Goal: Navigation & Orientation: Understand site structure

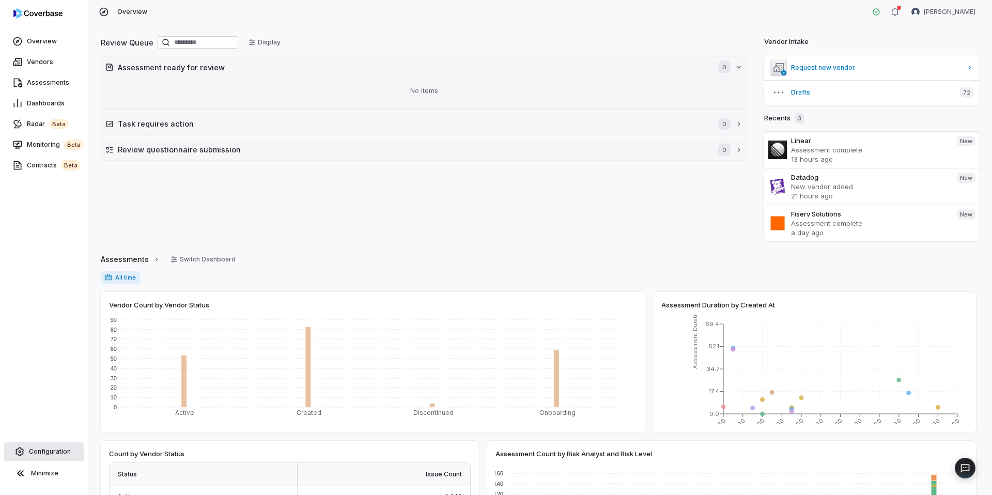
click at [46, 448] on span "Configuration" at bounding box center [50, 451] width 42 height 8
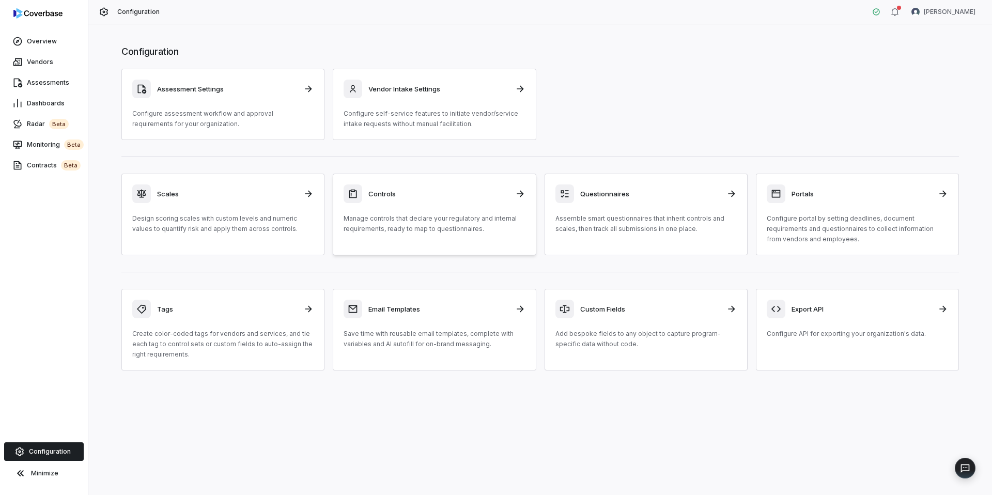
click at [433, 210] on div "Controls Manage controls that declare your regulatory and internal requirements…" at bounding box center [433, 209] width 181 height 50
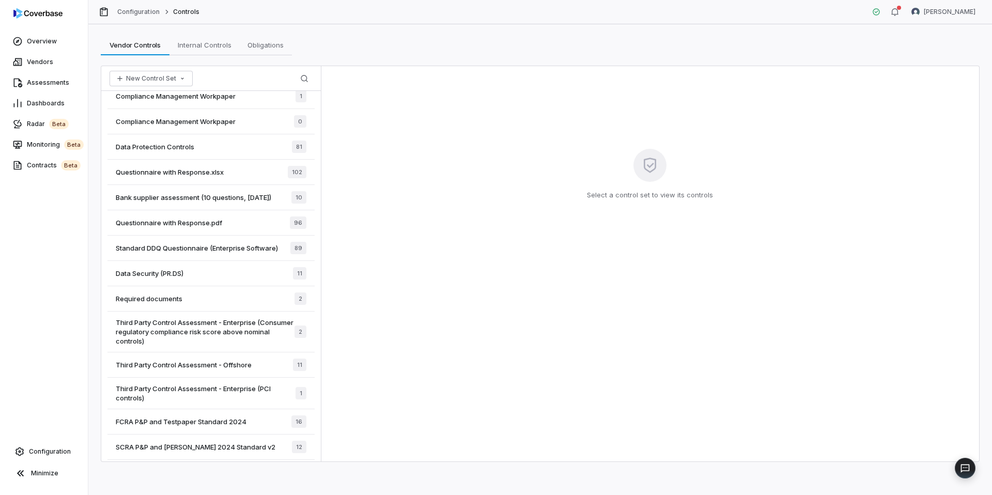
scroll to position [1221, 0]
click at [39, 104] on span "Dashboards" at bounding box center [46, 103] width 38 height 8
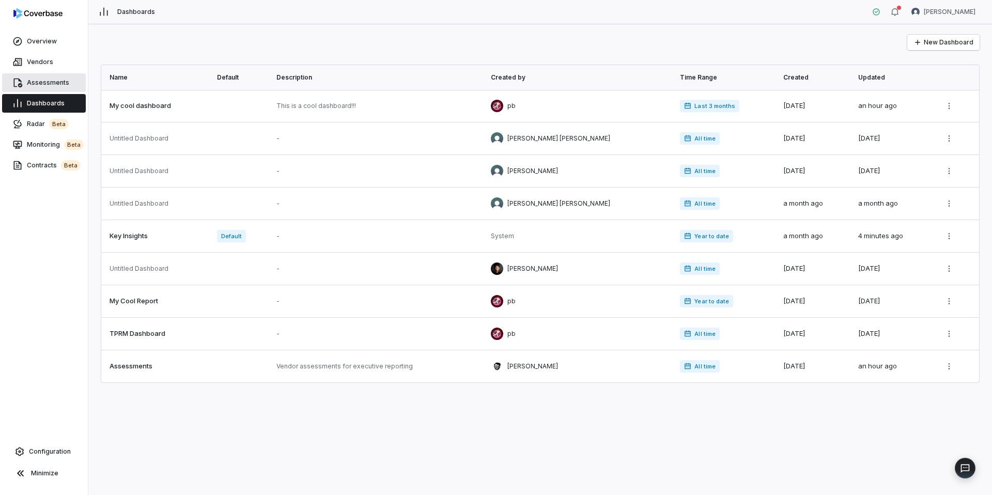
click at [52, 82] on span "Assessments" at bounding box center [48, 82] width 42 height 8
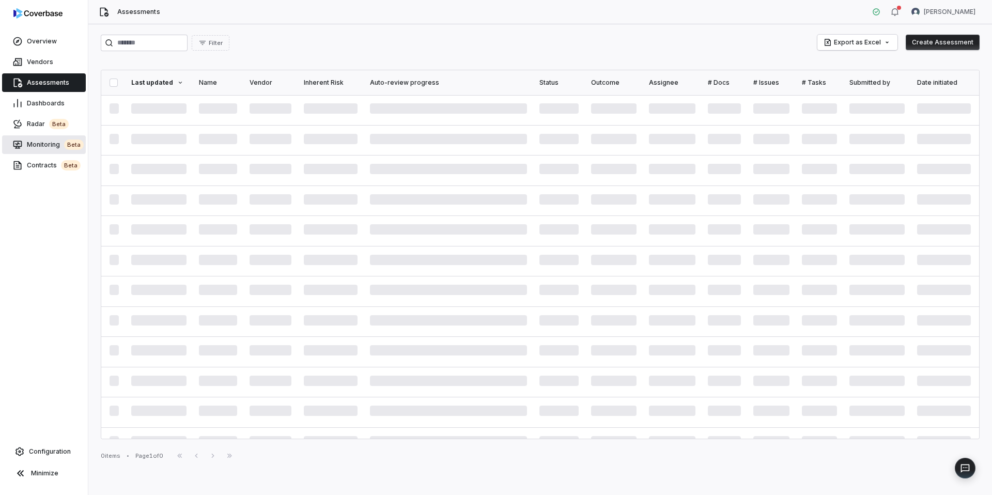
click at [37, 142] on span "Monitoring beta" at bounding box center [55, 144] width 57 height 10
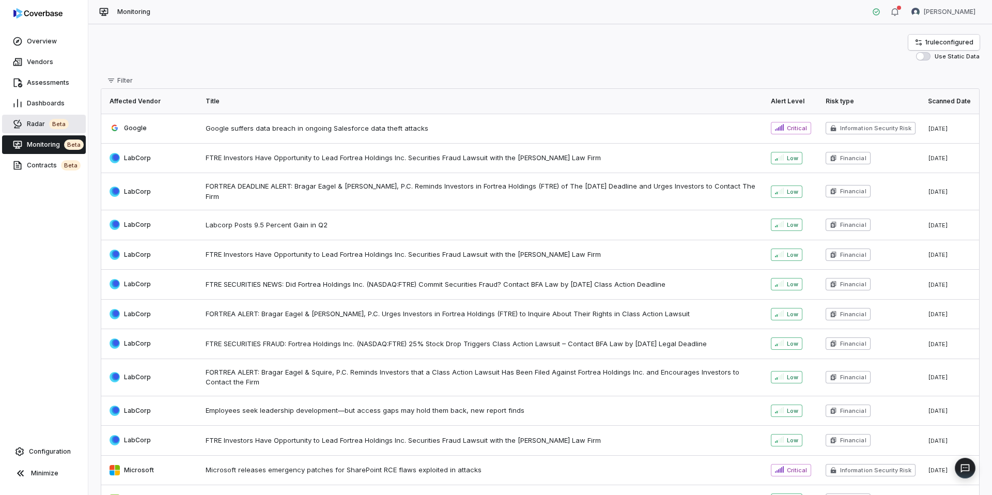
click at [39, 124] on span "Radar beta" at bounding box center [48, 124] width 42 height 10
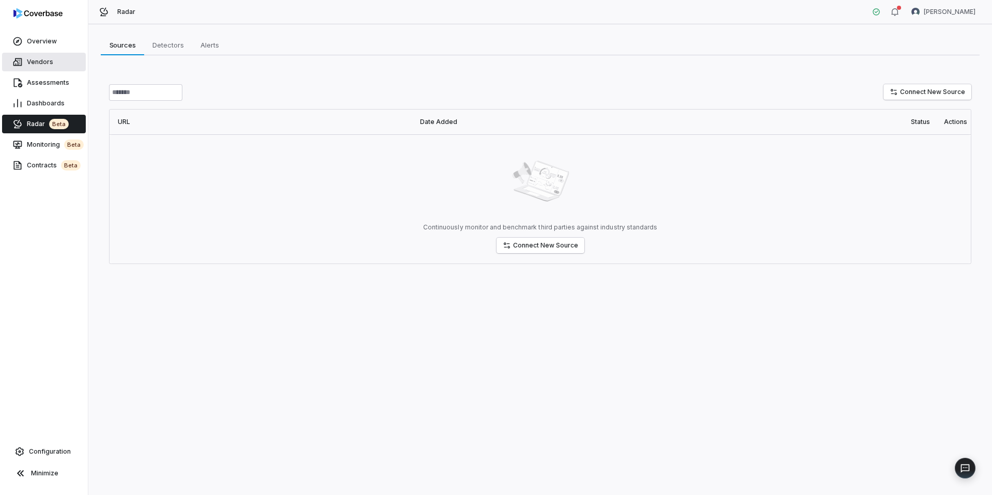
click at [43, 58] on span "Vendors" at bounding box center [40, 62] width 26 height 8
